Goal: Information Seeking & Learning: Learn about a topic

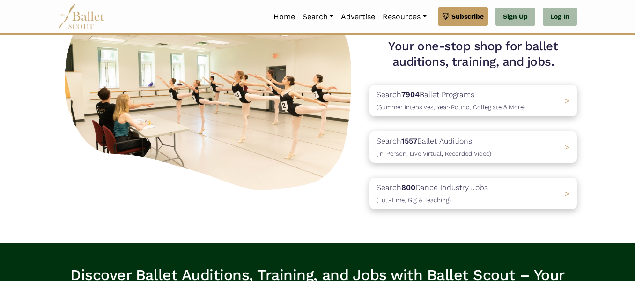
scroll to position [93, 0]
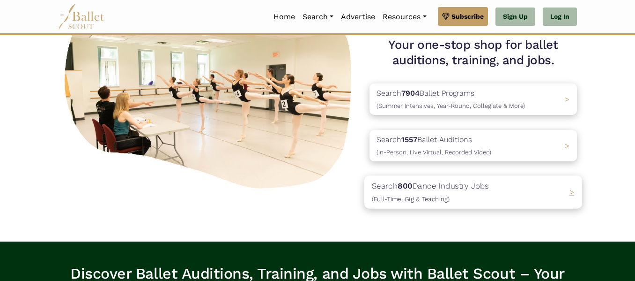
click at [465, 188] on p "Search 800 Dance Industry Jobs (Full-Time, Gig & Teaching)" at bounding box center [430, 191] width 117 height 25
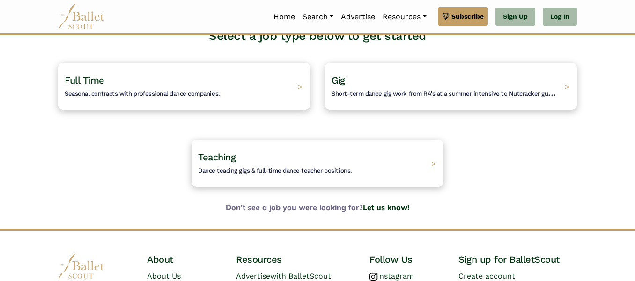
scroll to position [76, 0]
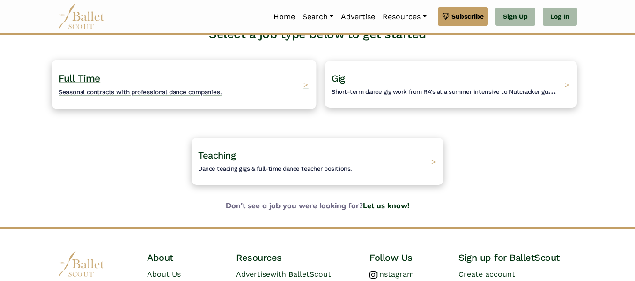
click at [224, 96] on div "Full Time Seasonal contracts with professional dance companies. >" at bounding box center [184, 84] width 265 height 49
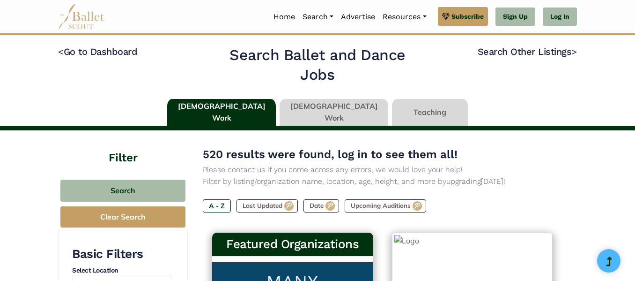
type input "******"
type input "*****"
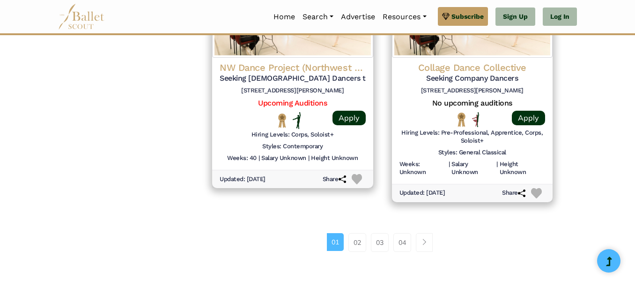
scroll to position [1321, 0]
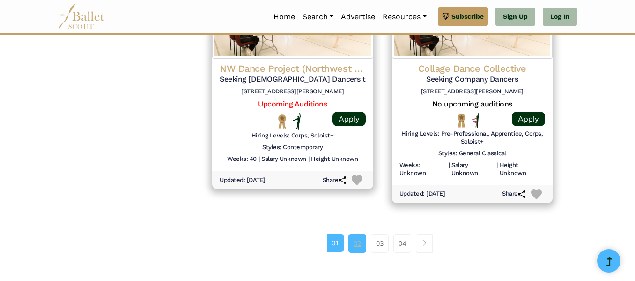
click at [359, 246] on link "02" at bounding box center [358, 243] width 18 height 19
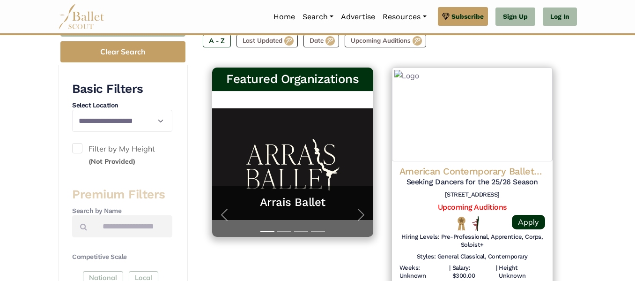
scroll to position [166, 0]
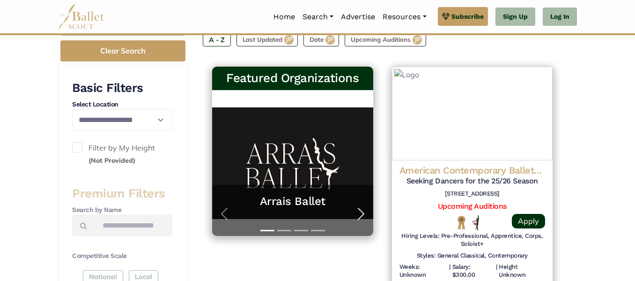
click at [364, 213] on span "button" at bounding box center [361, 213] width 15 height 15
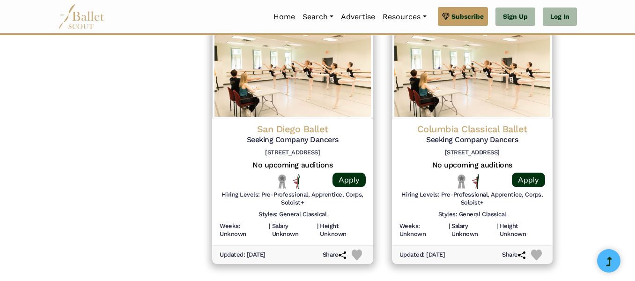
scroll to position [1262, 0]
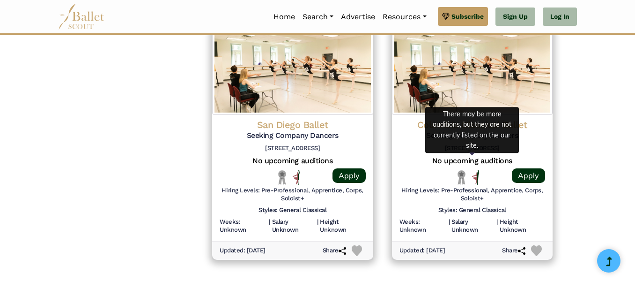
click at [451, 159] on h5 "No upcoming auditions" at bounding box center [473, 161] width 146 height 10
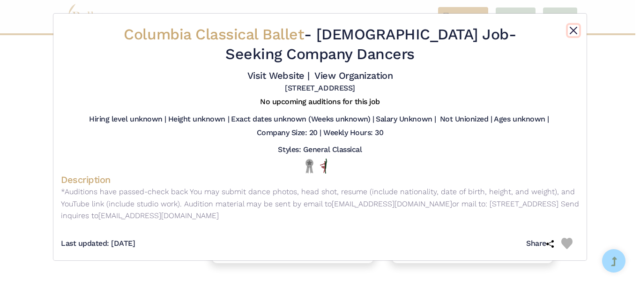
click at [571, 28] on button "Close" at bounding box center [573, 30] width 11 height 11
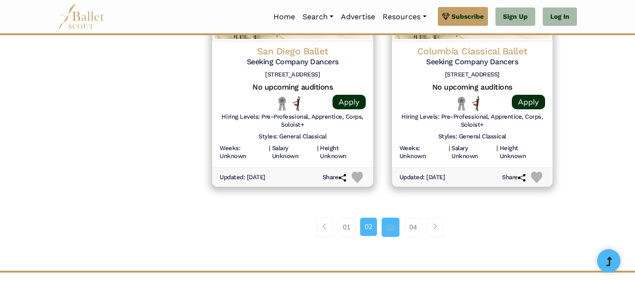
scroll to position [1337, 0]
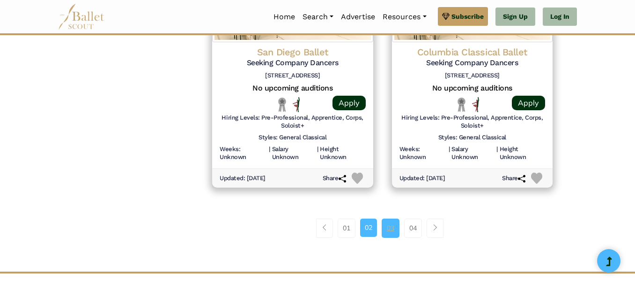
click at [387, 225] on link "03" at bounding box center [391, 227] width 18 height 19
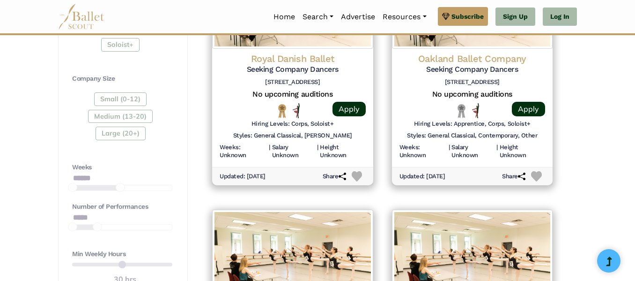
scroll to position [541, 0]
